Goal: Find specific page/section: Find specific page/section

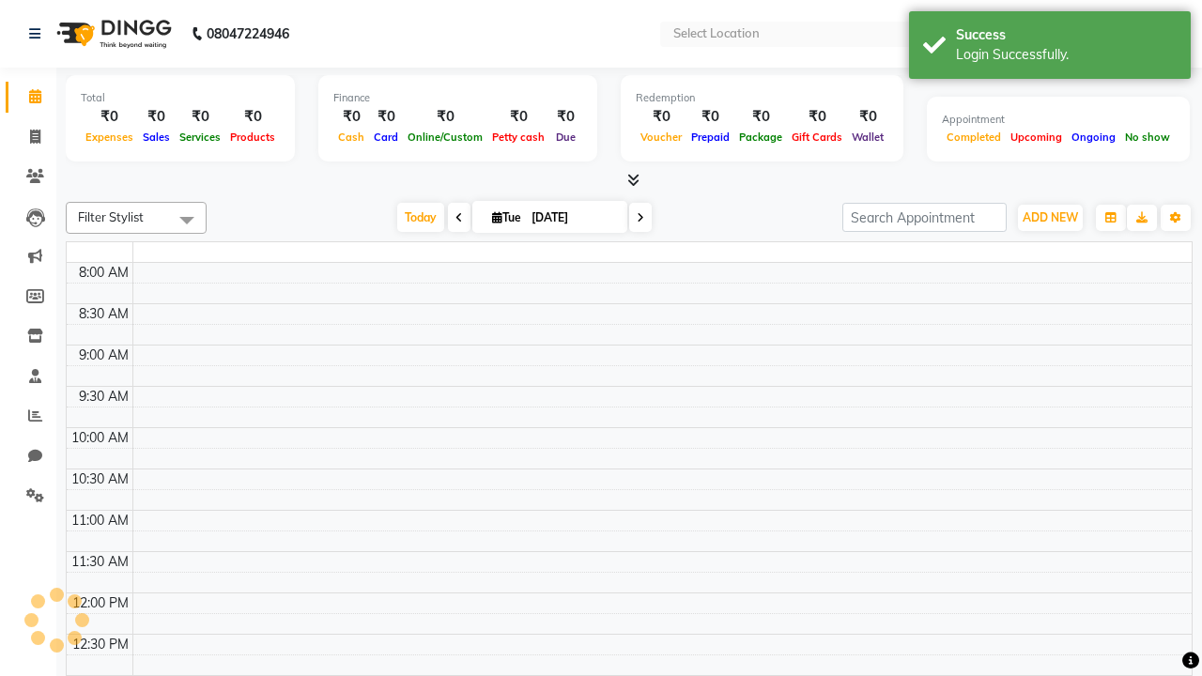
select select "en"
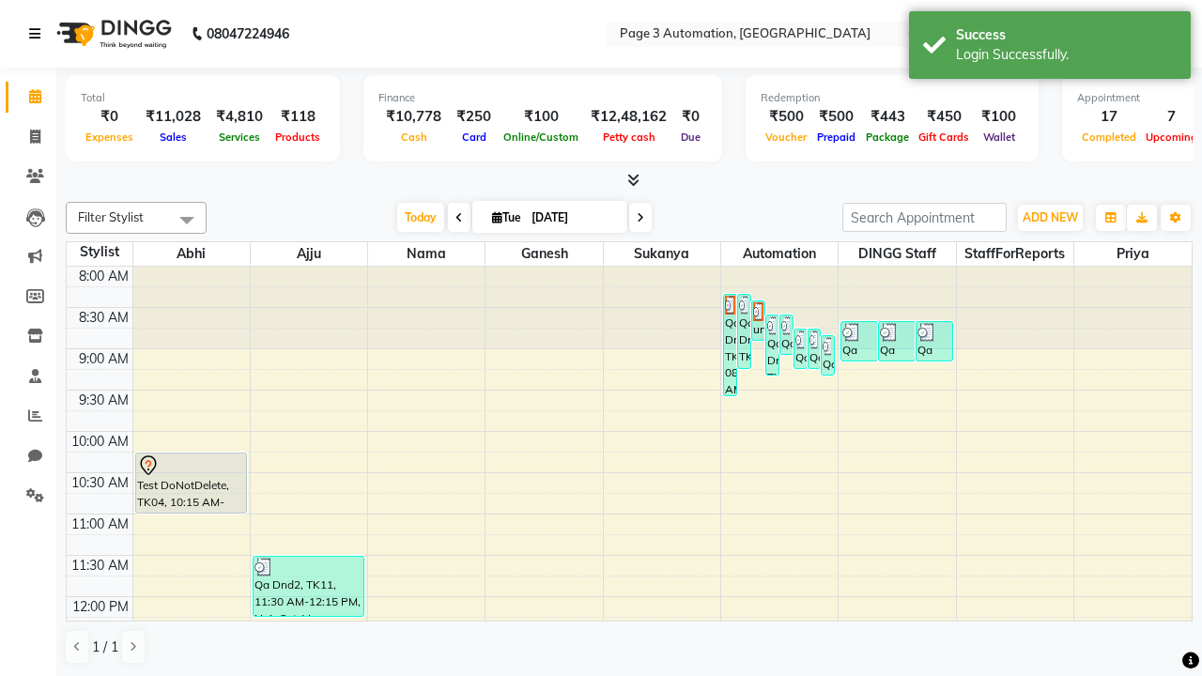
click at [39, 34] on icon at bounding box center [34, 33] width 11 height 13
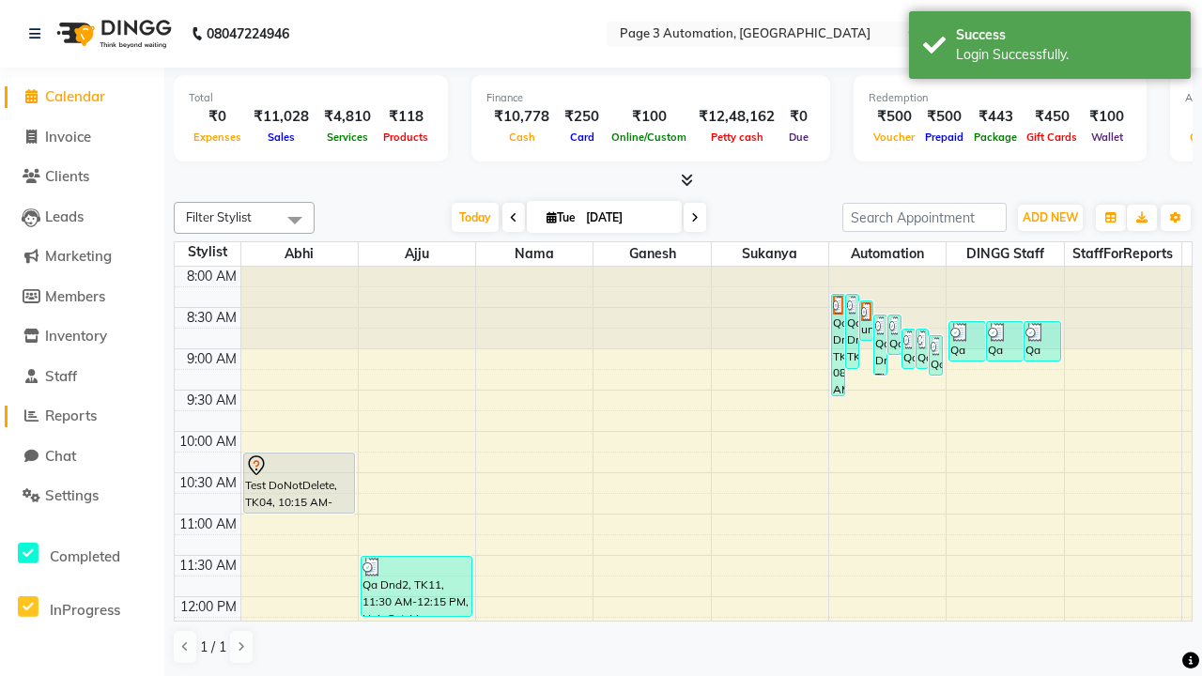
click at [82, 416] on span "Reports" at bounding box center [71, 416] width 52 height 18
